Goal: Task Accomplishment & Management: Use online tool/utility

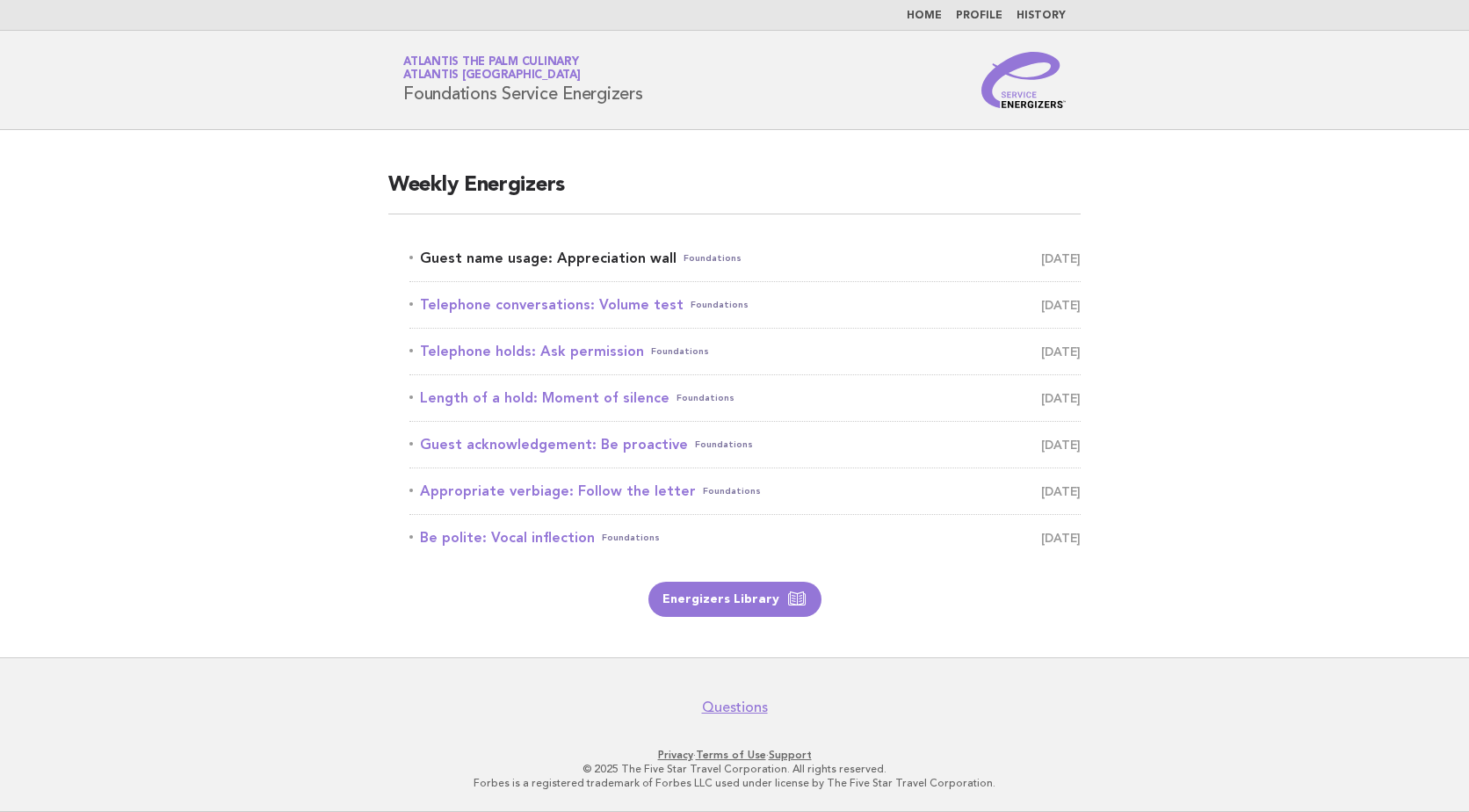
click at [1045, 255] on span "August 18" at bounding box center [1061, 257] width 40 height 24
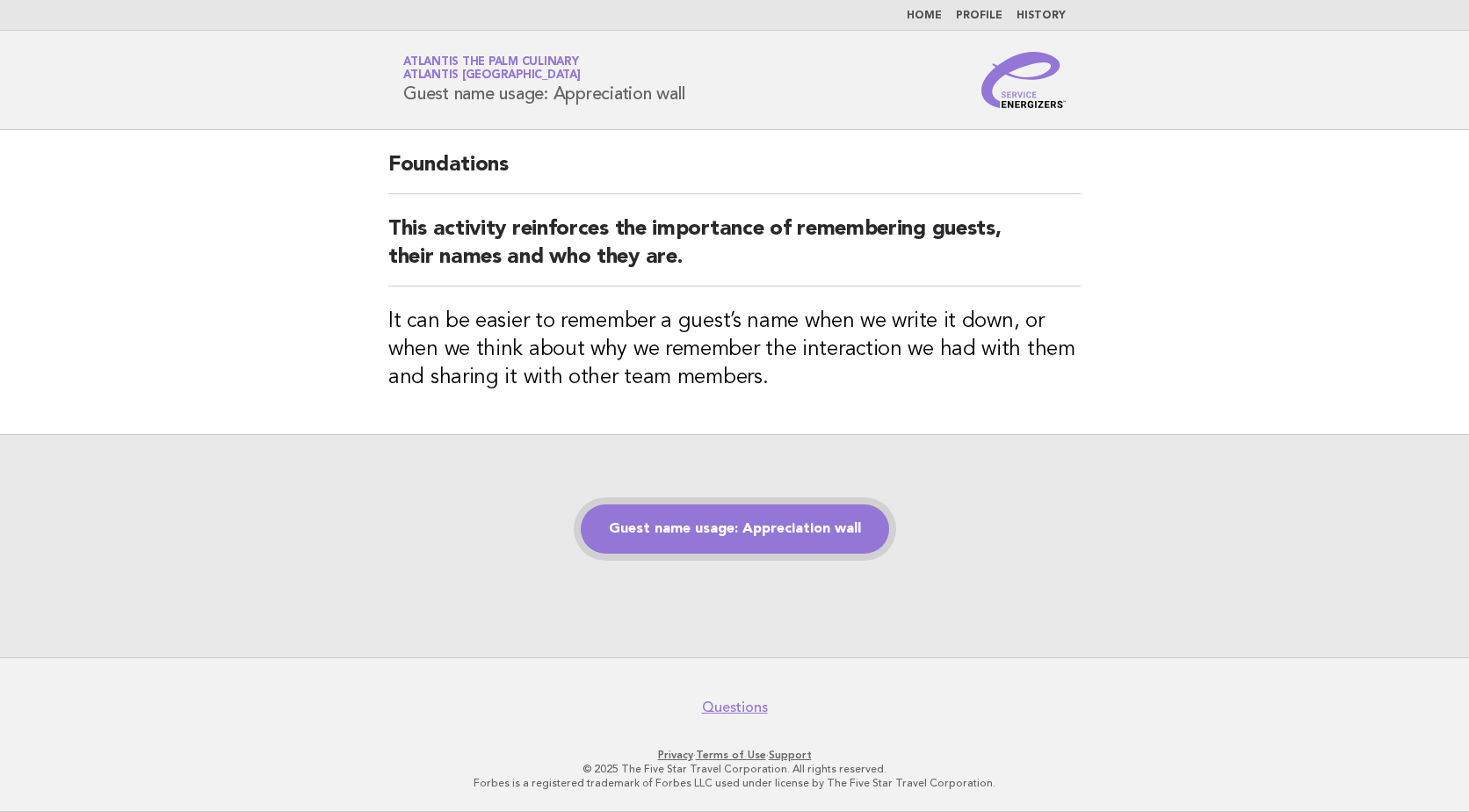
click at [770, 525] on link "Guest name usage: Appreciation wall" at bounding box center [735, 528] width 309 height 50
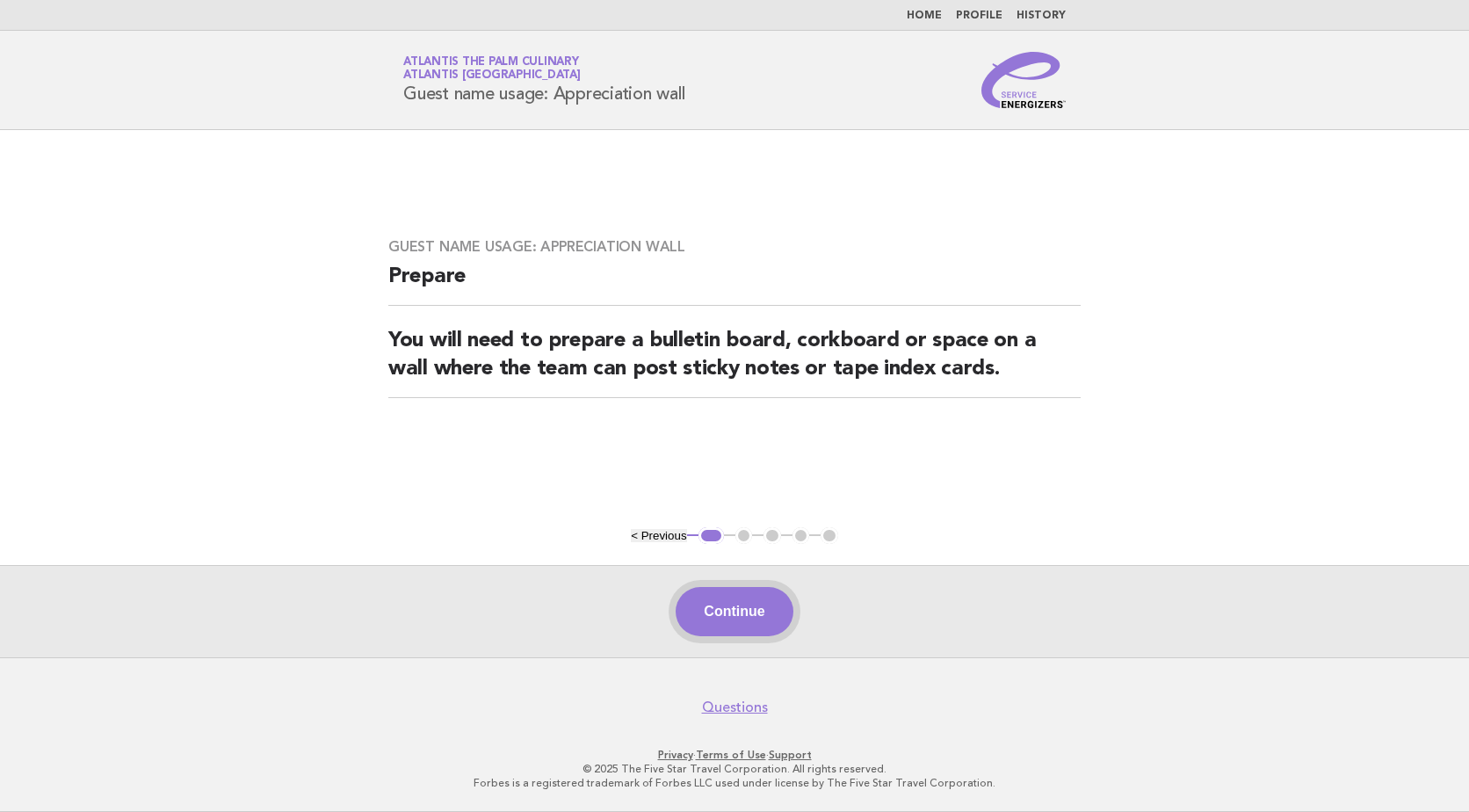
click at [745, 625] on button "Continue" at bounding box center [734, 611] width 117 height 50
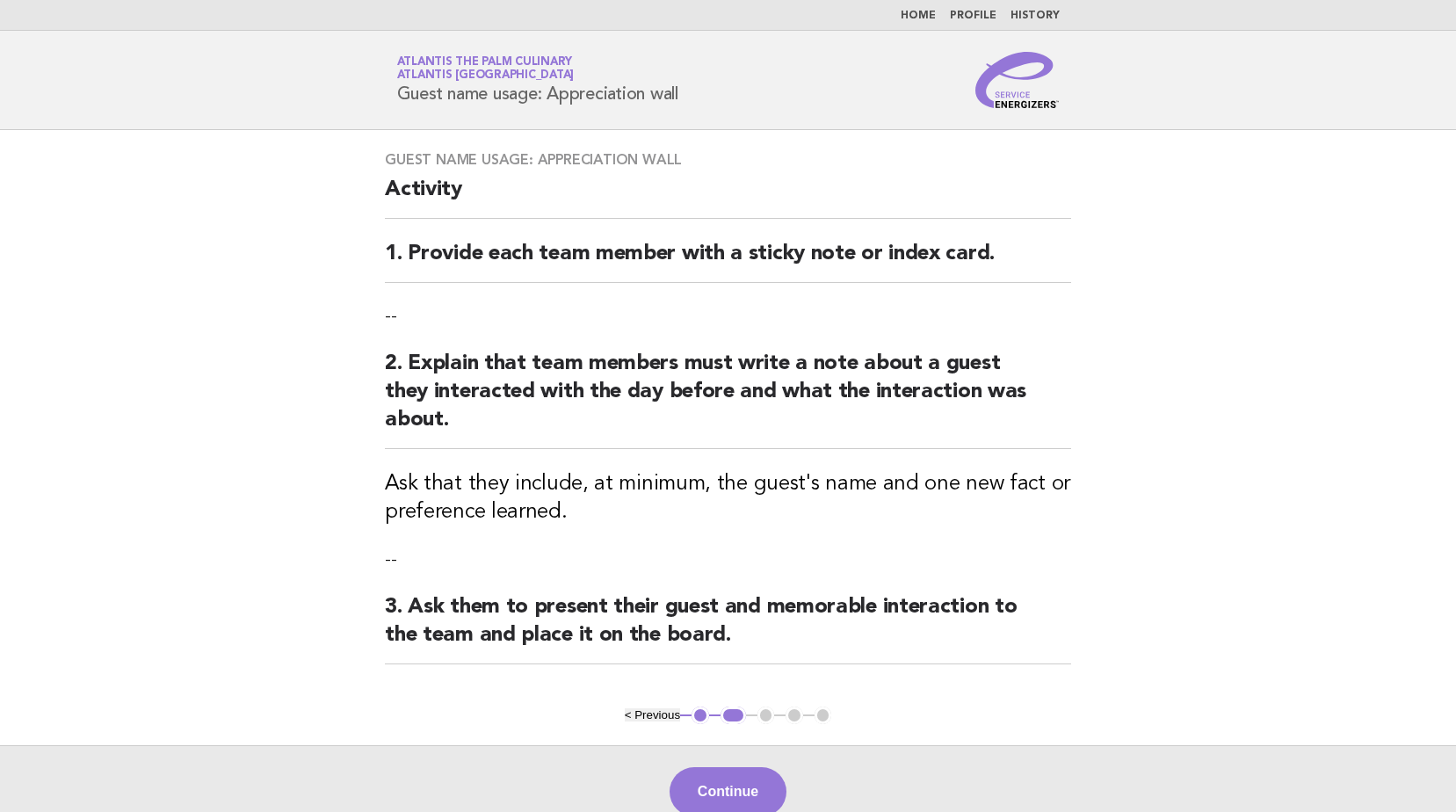
click at [404, 313] on p "--" at bounding box center [728, 316] width 686 height 24
click at [465, 313] on p "--" at bounding box center [728, 316] width 686 height 24
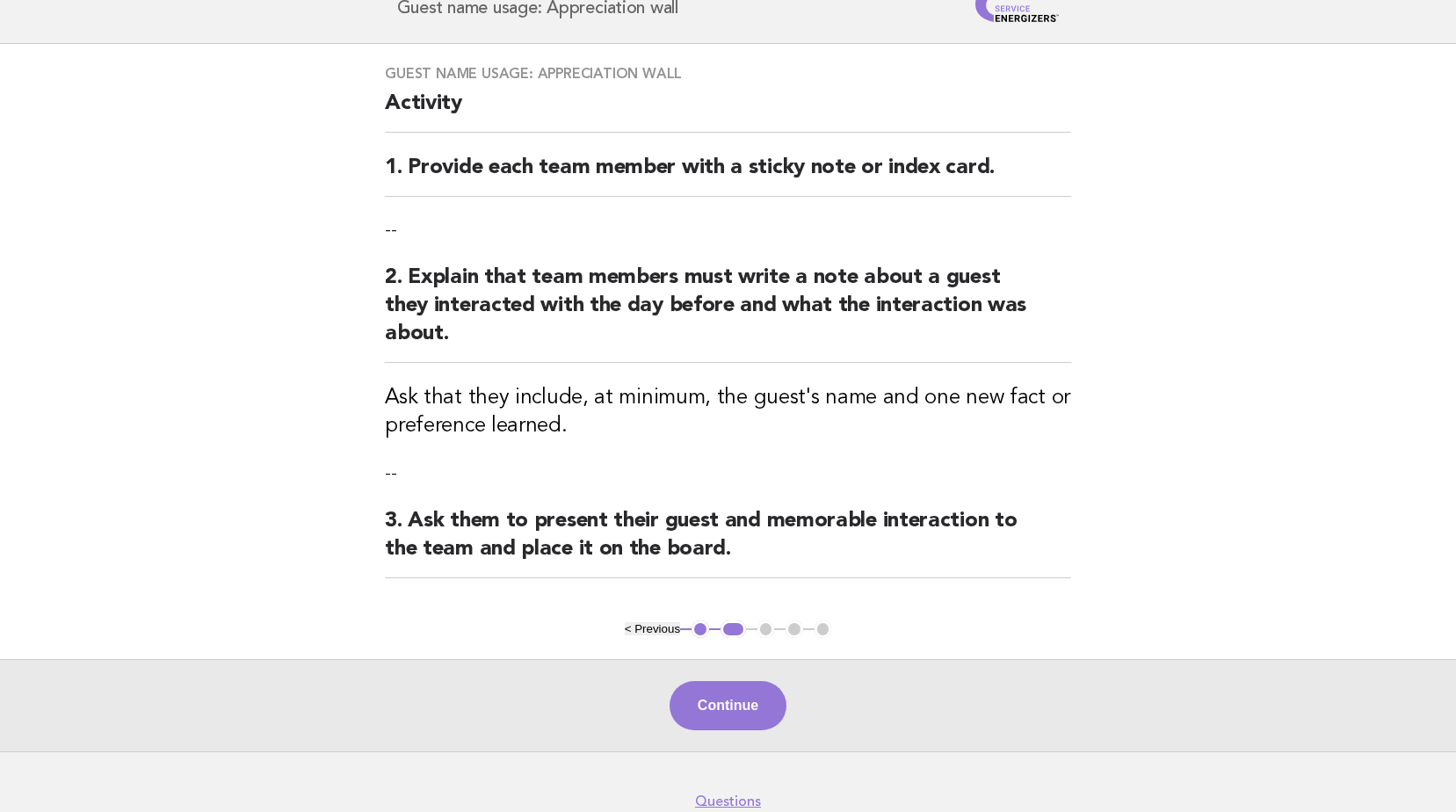
scroll to position [180, 0]
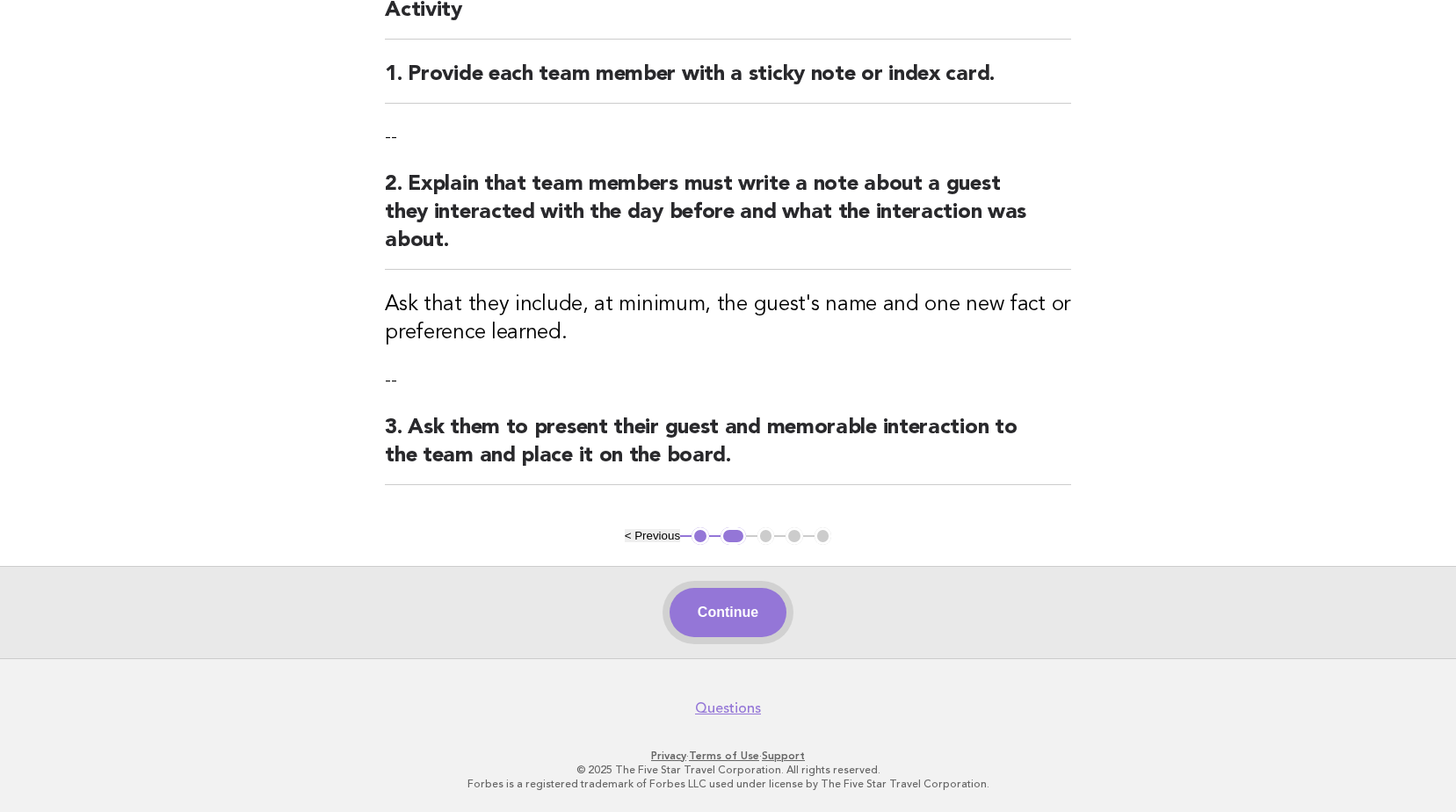
click at [749, 622] on button "Continue" at bounding box center [728, 612] width 117 height 50
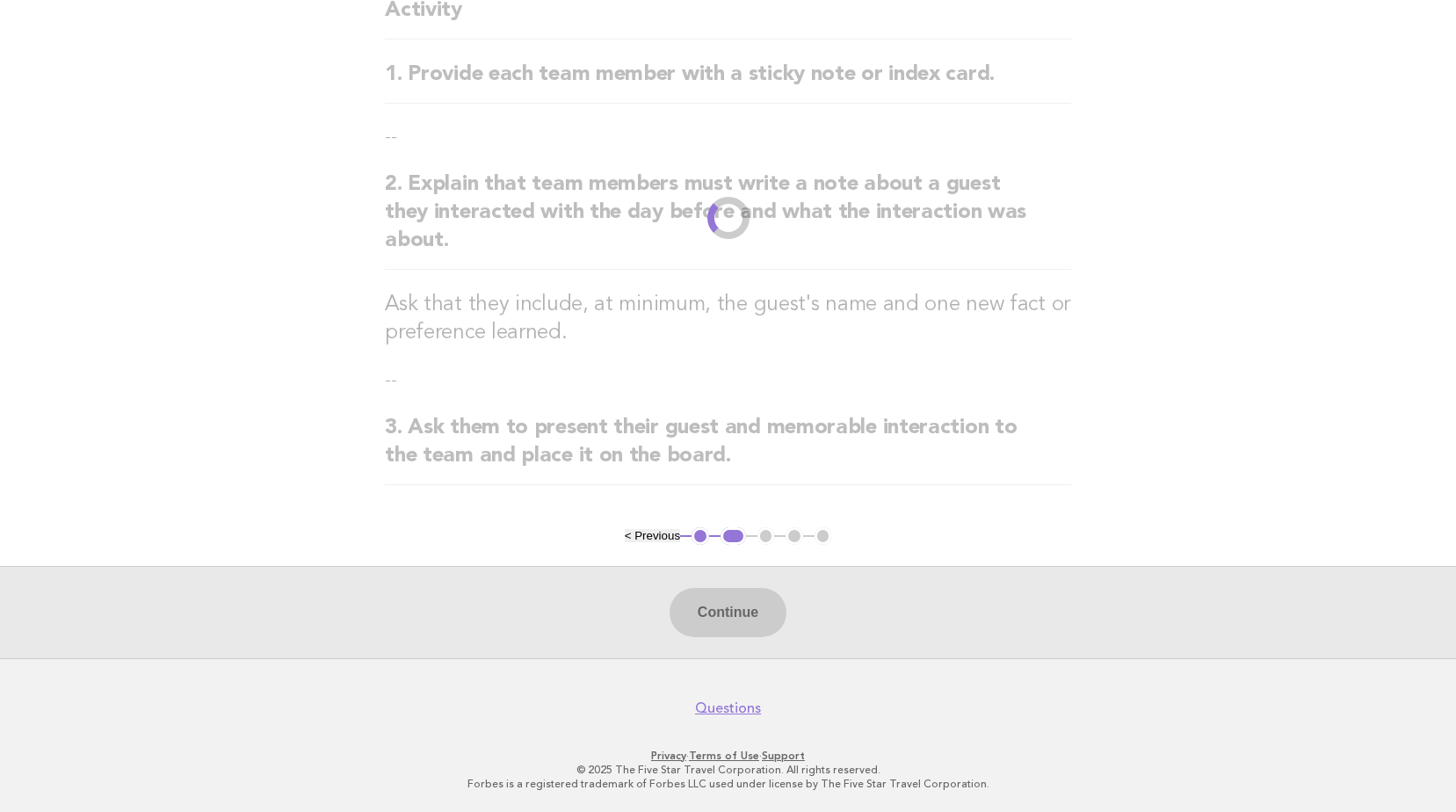
scroll to position [0, 0]
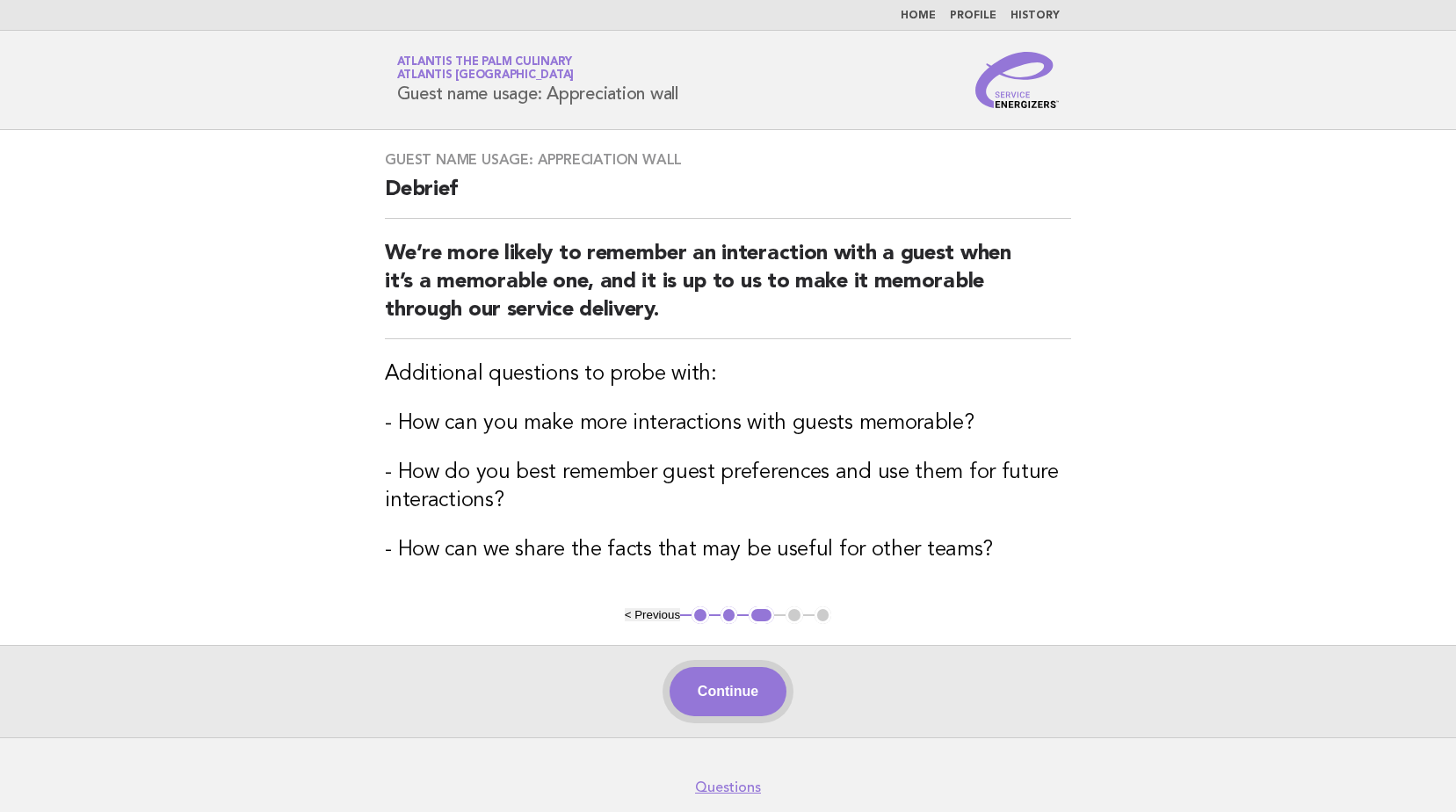
click at [737, 686] on button "Continue" at bounding box center [728, 692] width 117 height 50
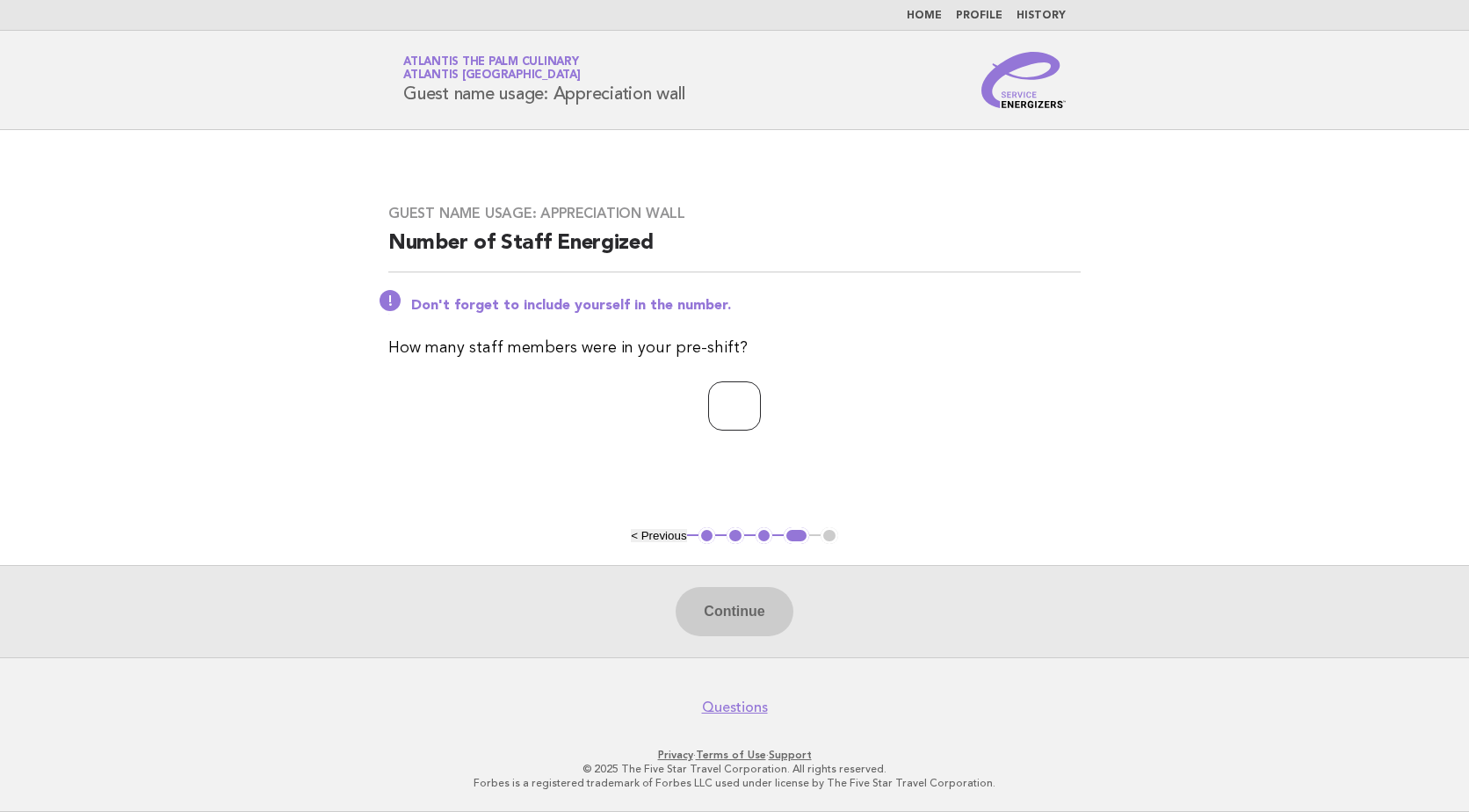
click at [741, 414] on input "number" at bounding box center [734, 406] width 52 height 50
type input "**"
click at [738, 613] on button "Continue" at bounding box center [734, 611] width 117 height 50
